Goal: Transaction & Acquisition: Book appointment/travel/reservation

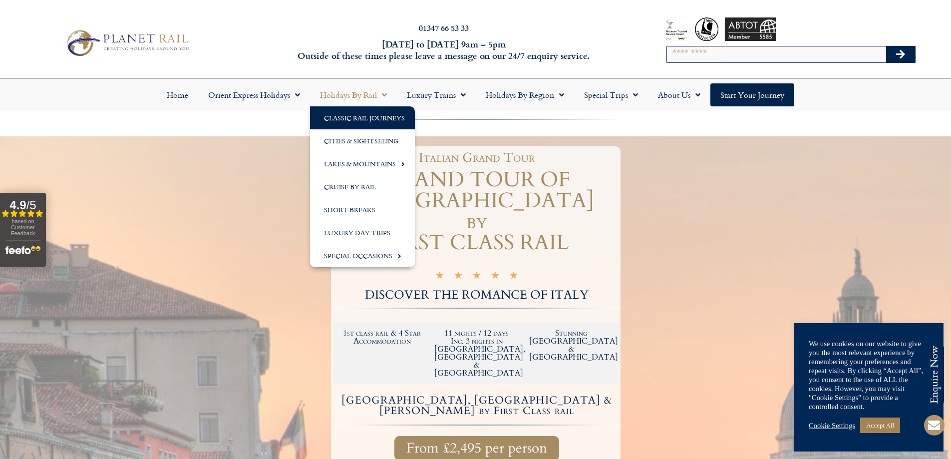
click at [349, 119] on link "Classic Rail Journeys" at bounding box center [362, 117] width 105 height 23
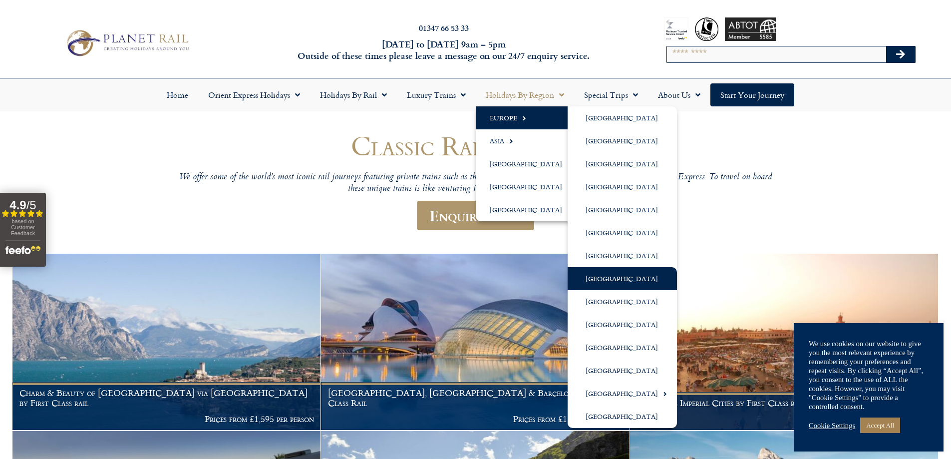
click at [594, 277] on link "[GEOGRAPHIC_DATA]" at bounding box center [622, 278] width 109 height 23
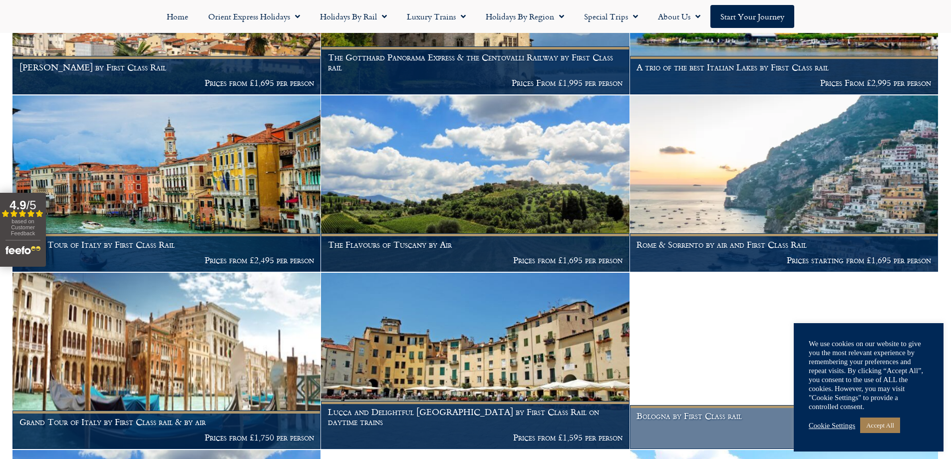
scroll to position [949, 0]
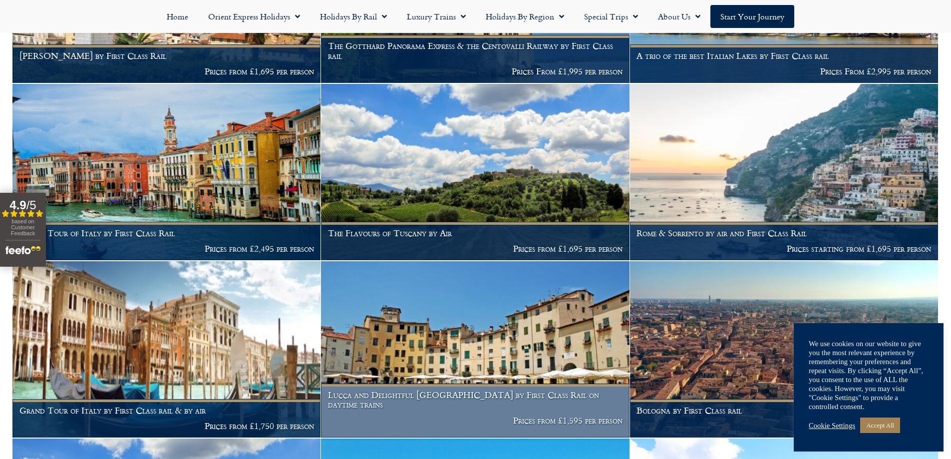
click at [438, 392] on h1 "Lucca and Delightful Tuscany by First Class Rail on daytime trains" at bounding box center [475, 399] width 295 height 19
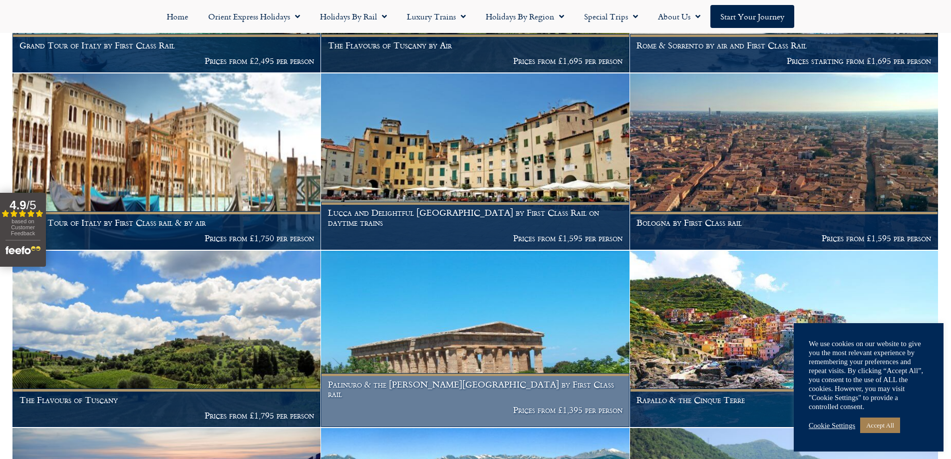
scroll to position [1148, 0]
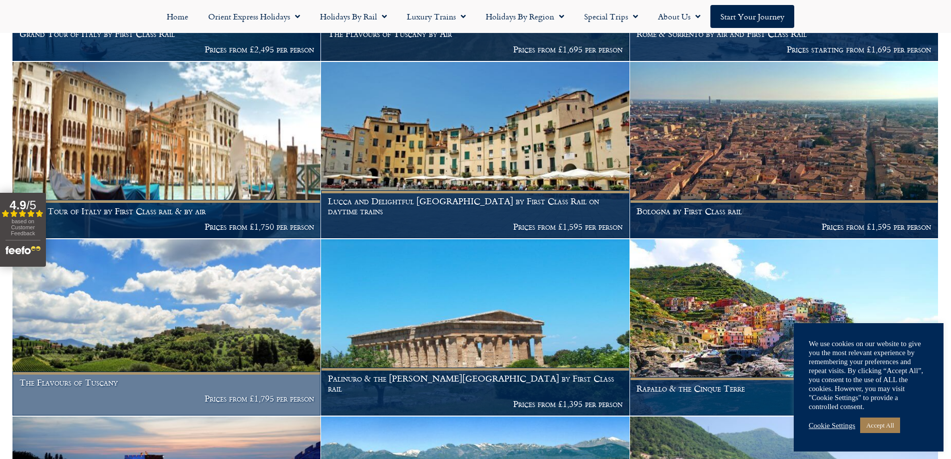
click at [245, 378] on h1 "The Flavours of Tuscany" at bounding box center [166, 383] width 295 height 10
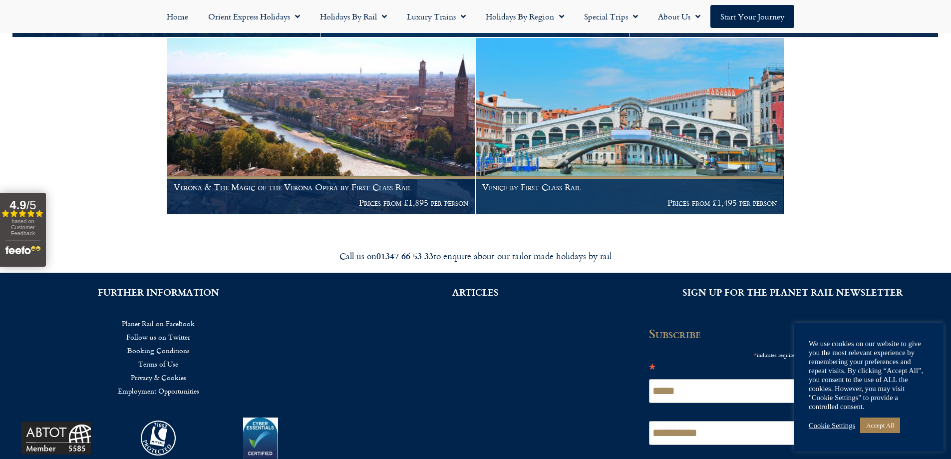
scroll to position [1897, 0]
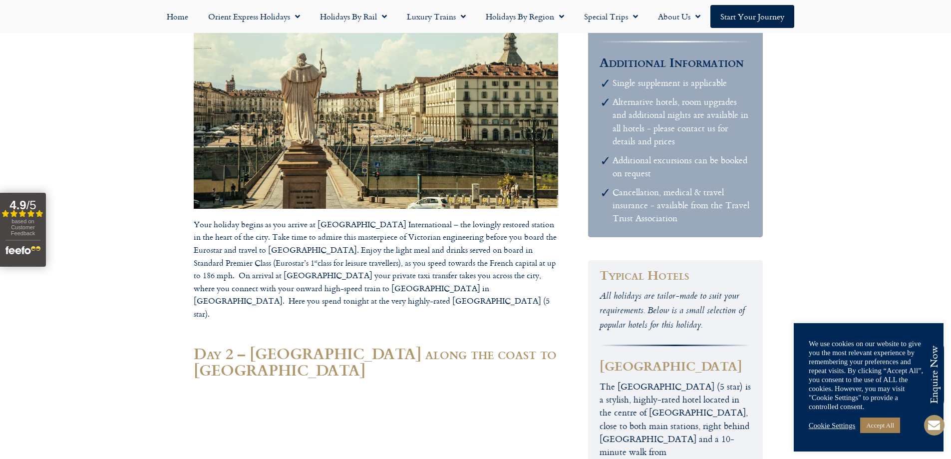
scroll to position [599, 0]
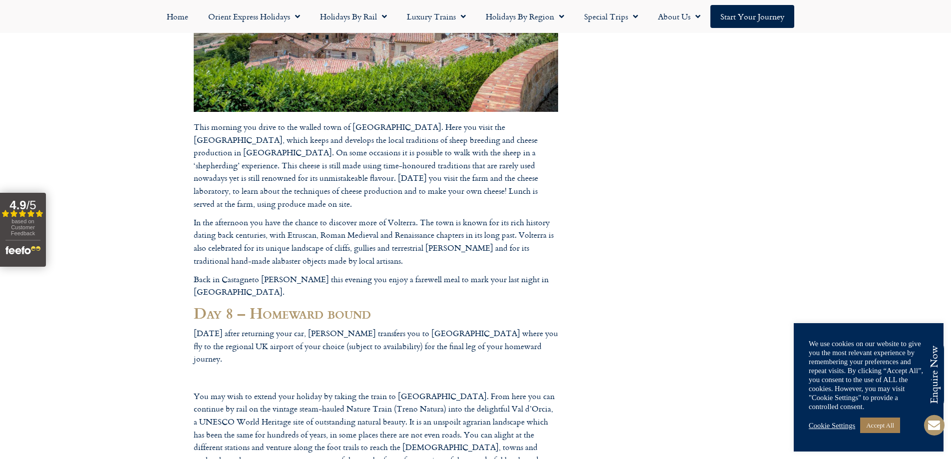
scroll to position [2697, 0]
